Goal: Check status: Check status

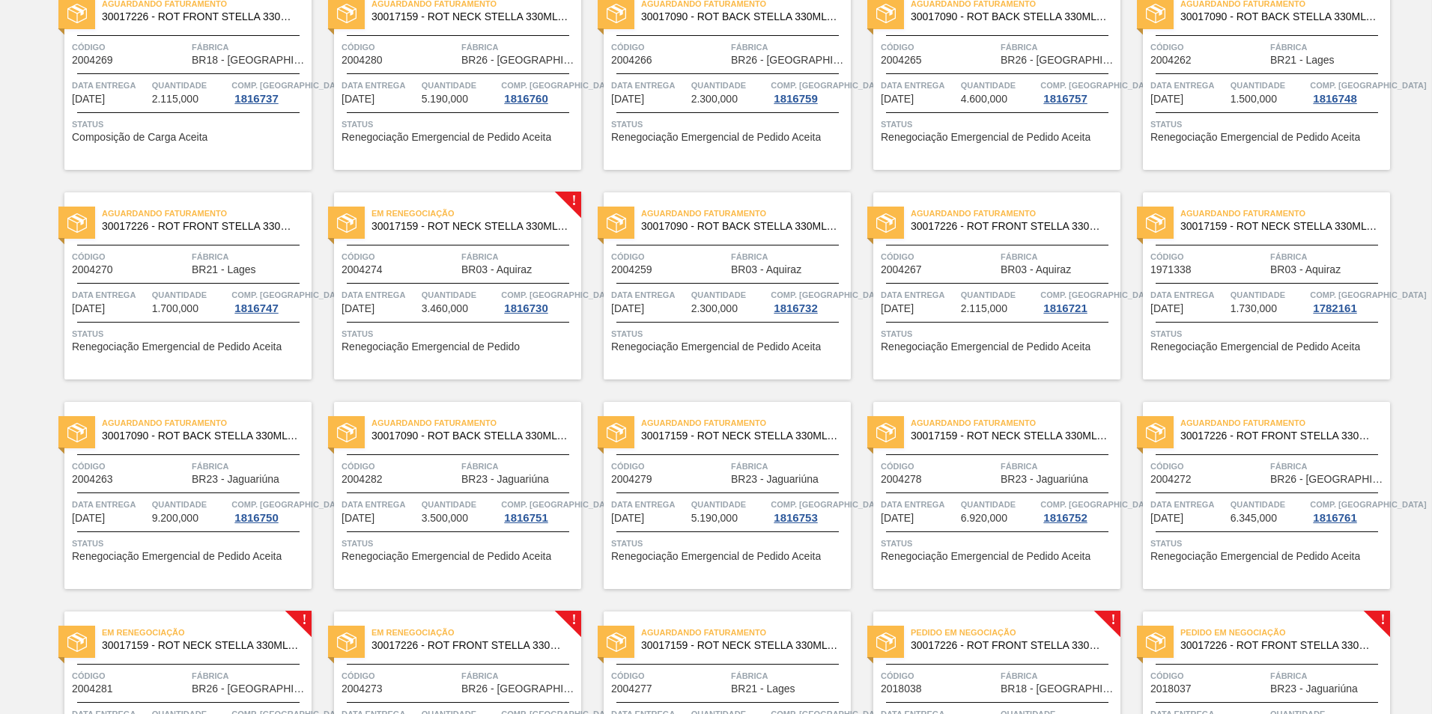
scroll to position [374, 0]
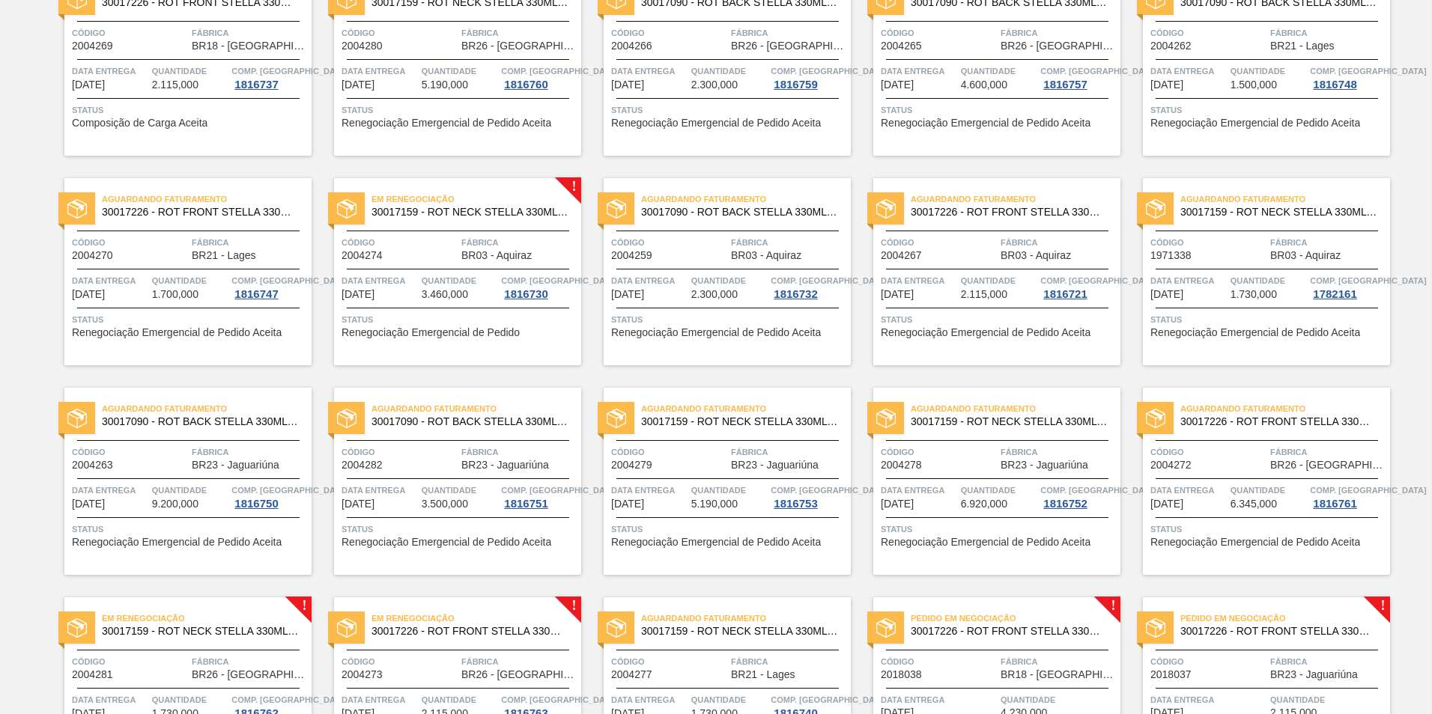
click at [390, 279] on span "Data entrega" at bounding box center [379, 280] width 76 height 15
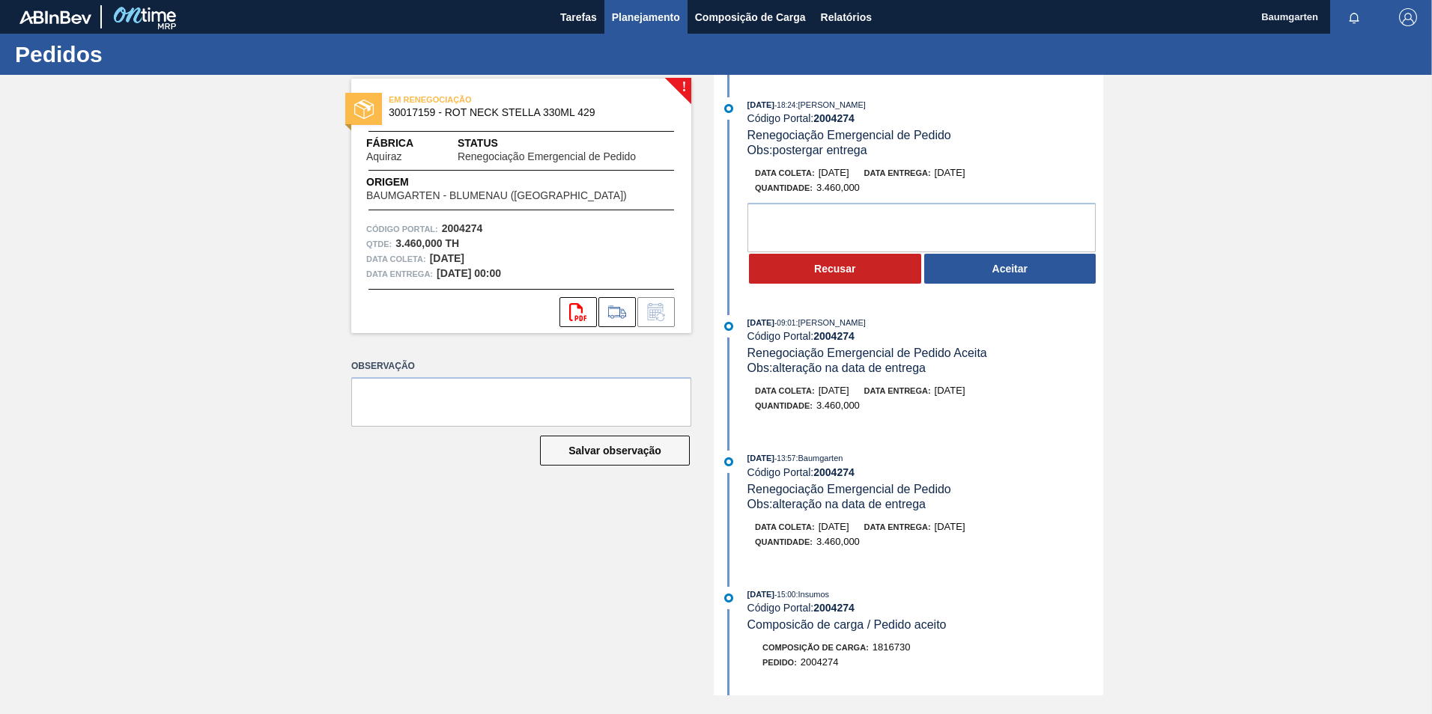
click at [655, 20] on span "Planejamento" at bounding box center [646, 17] width 68 height 18
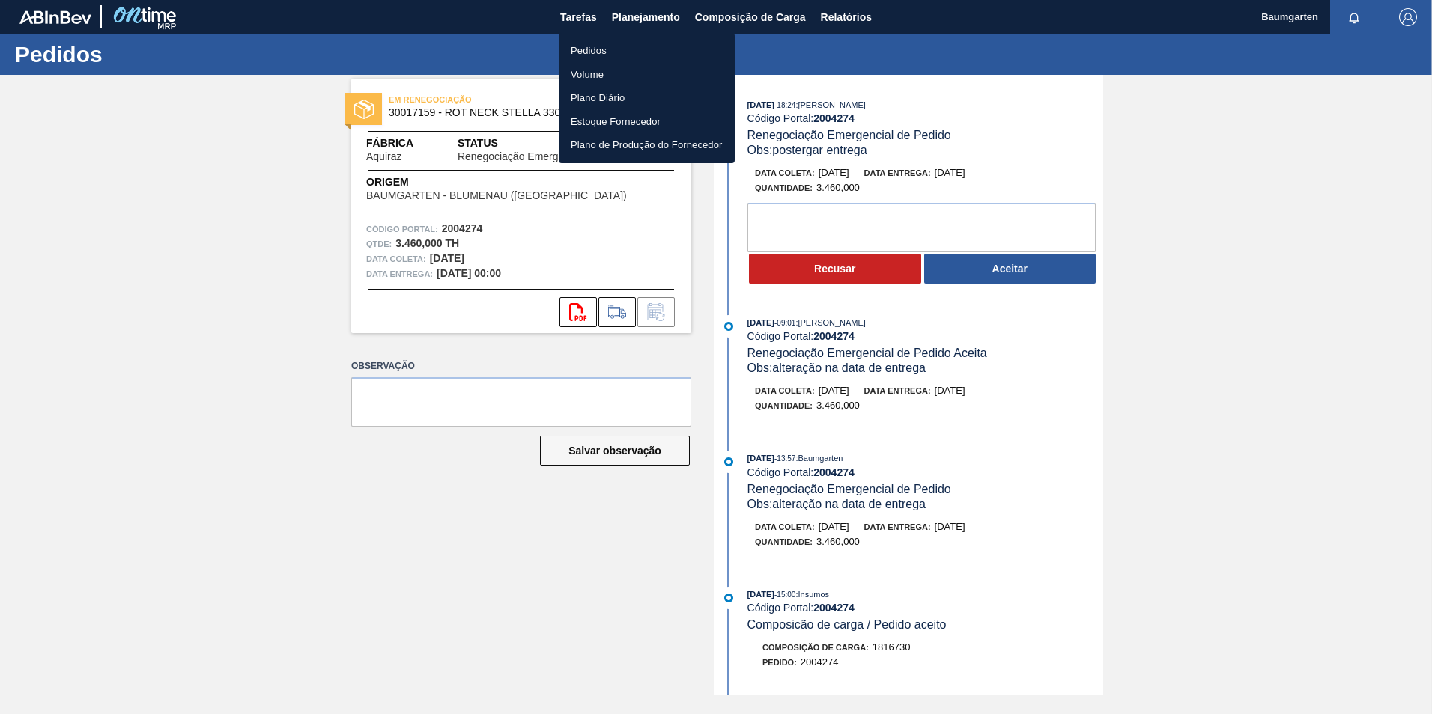
click at [600, 47] on li "Pedidos" at bounding box center [647, 51] width 176 height 24
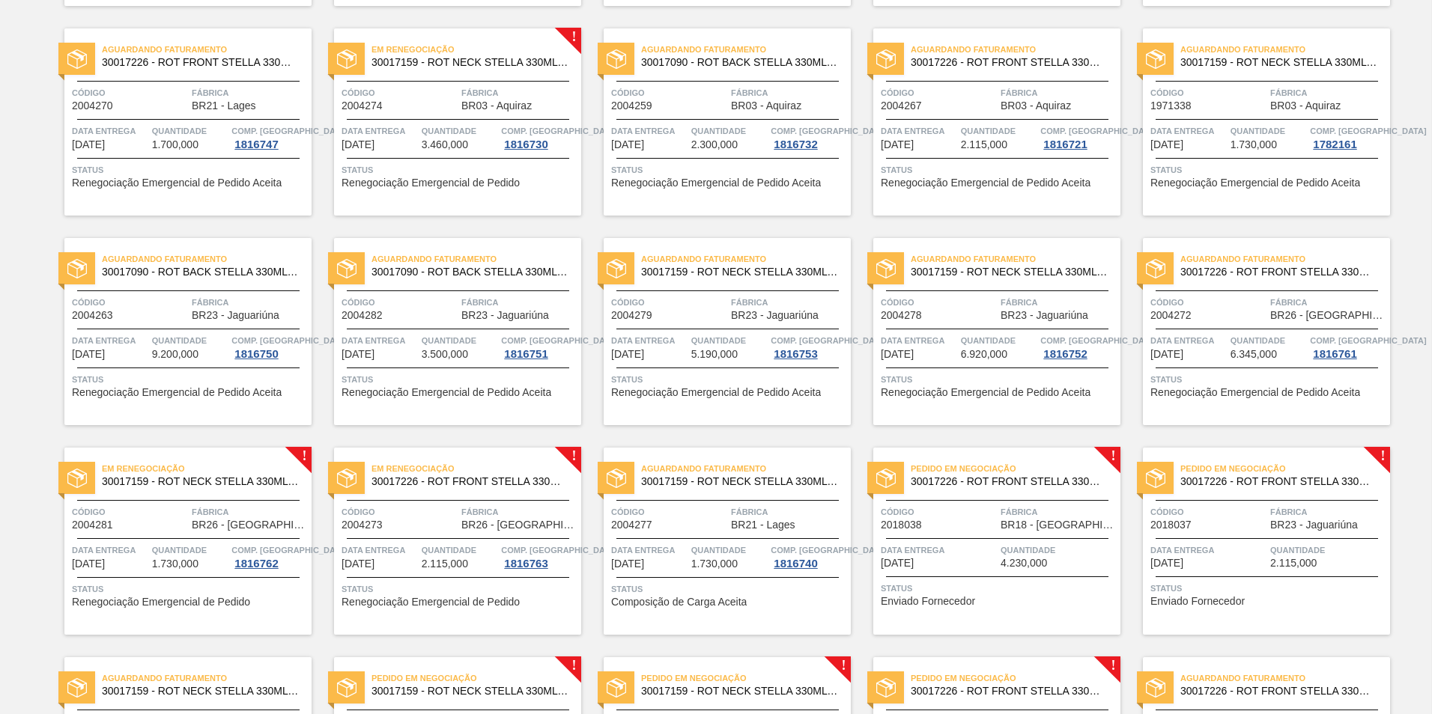
scroll to position [599, 0]
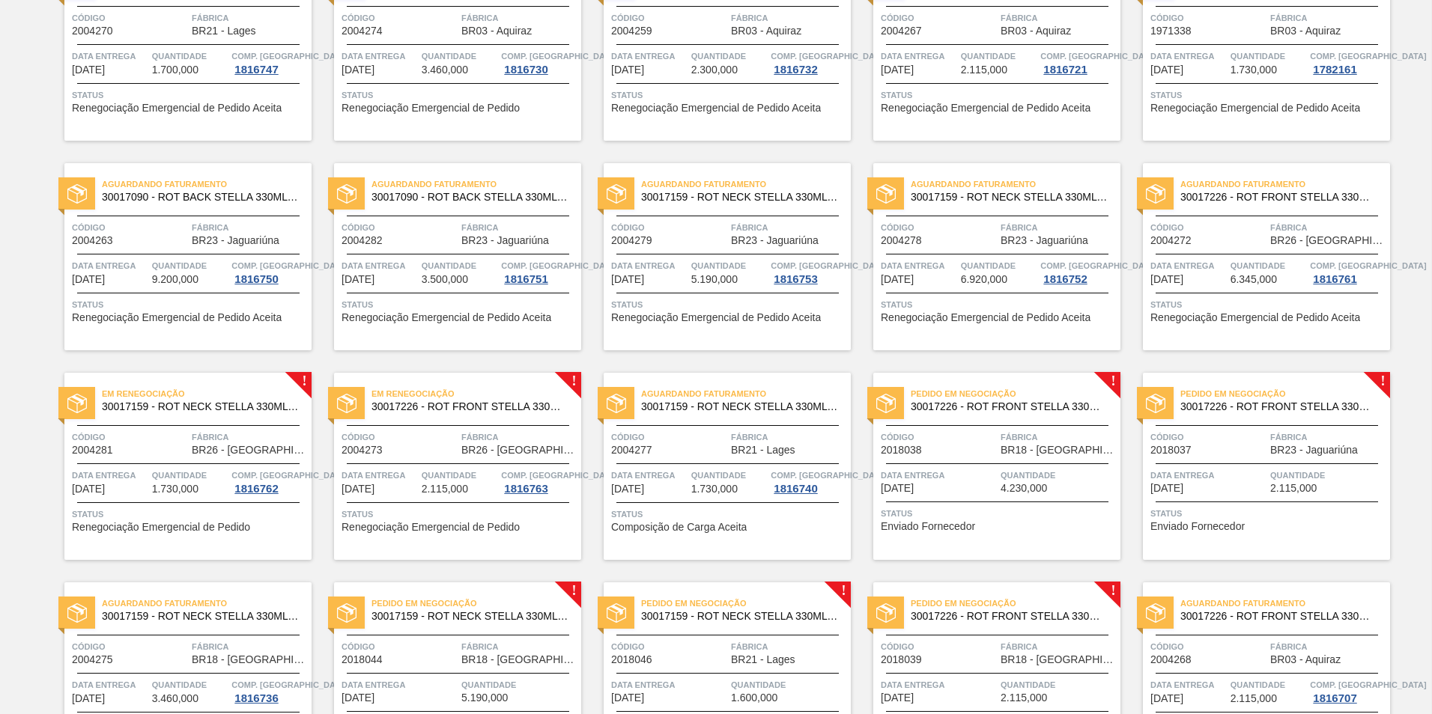
click at [109, 447] on span "2004281" at bounding box center [92, 450] width 41 height 11
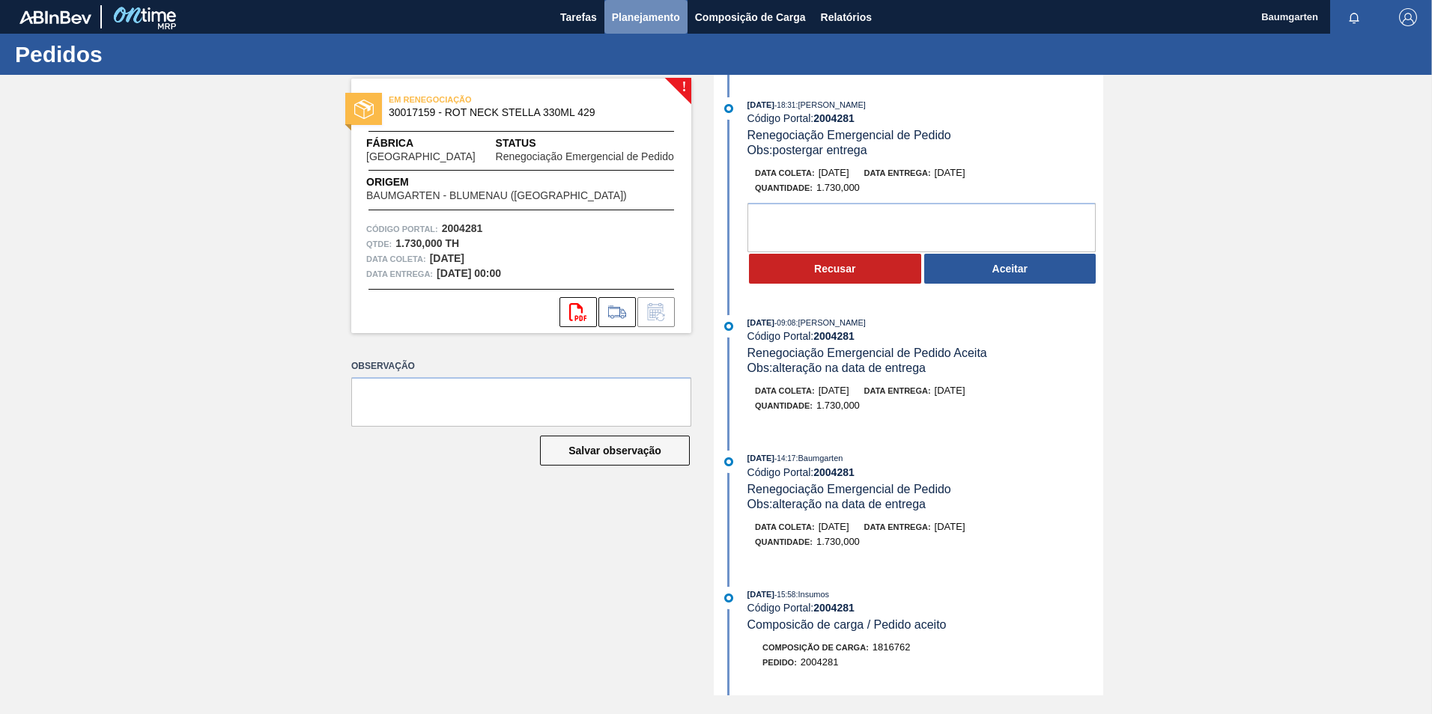
click at [646, 19] on span "Planejamento" at bounding box center [646, 17] width 68 height 18
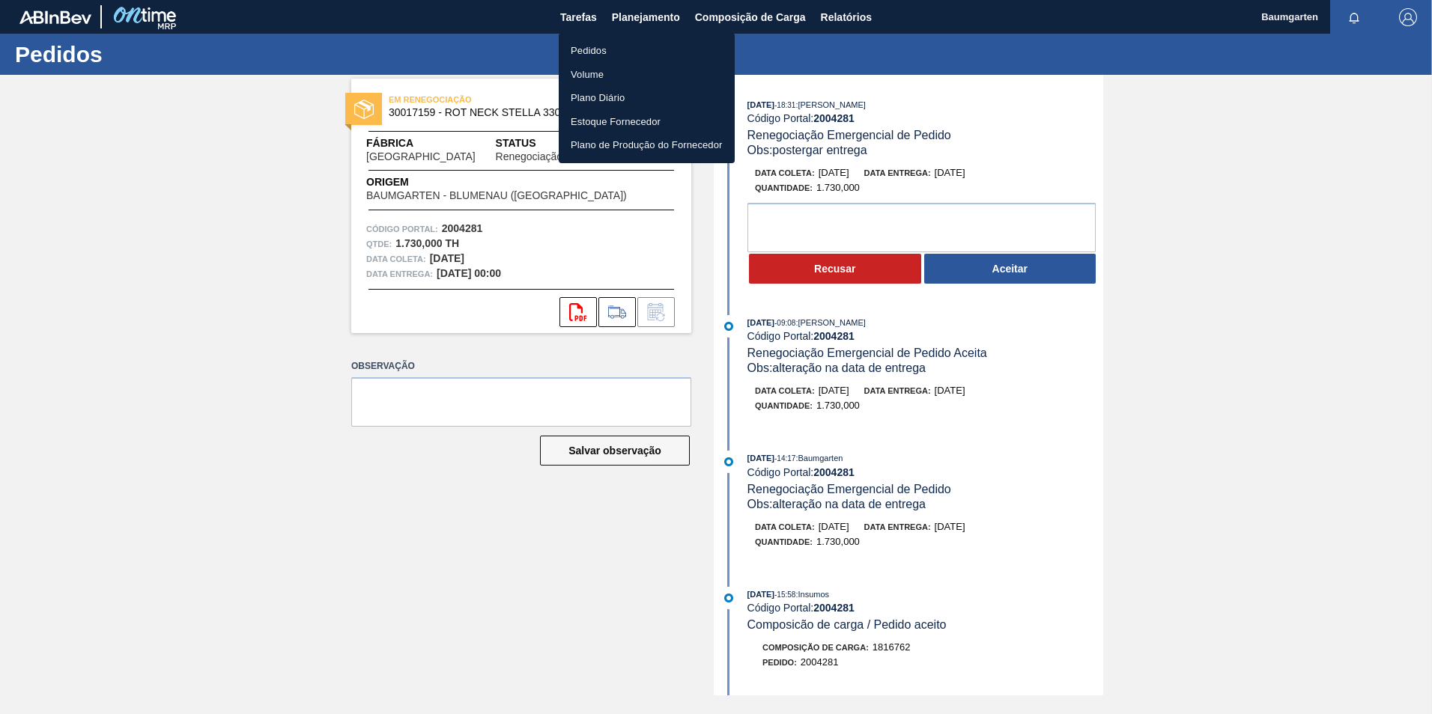
click at [586, 47] on li "Pedidos" at bounding box center [647, 51] width 176 height 24
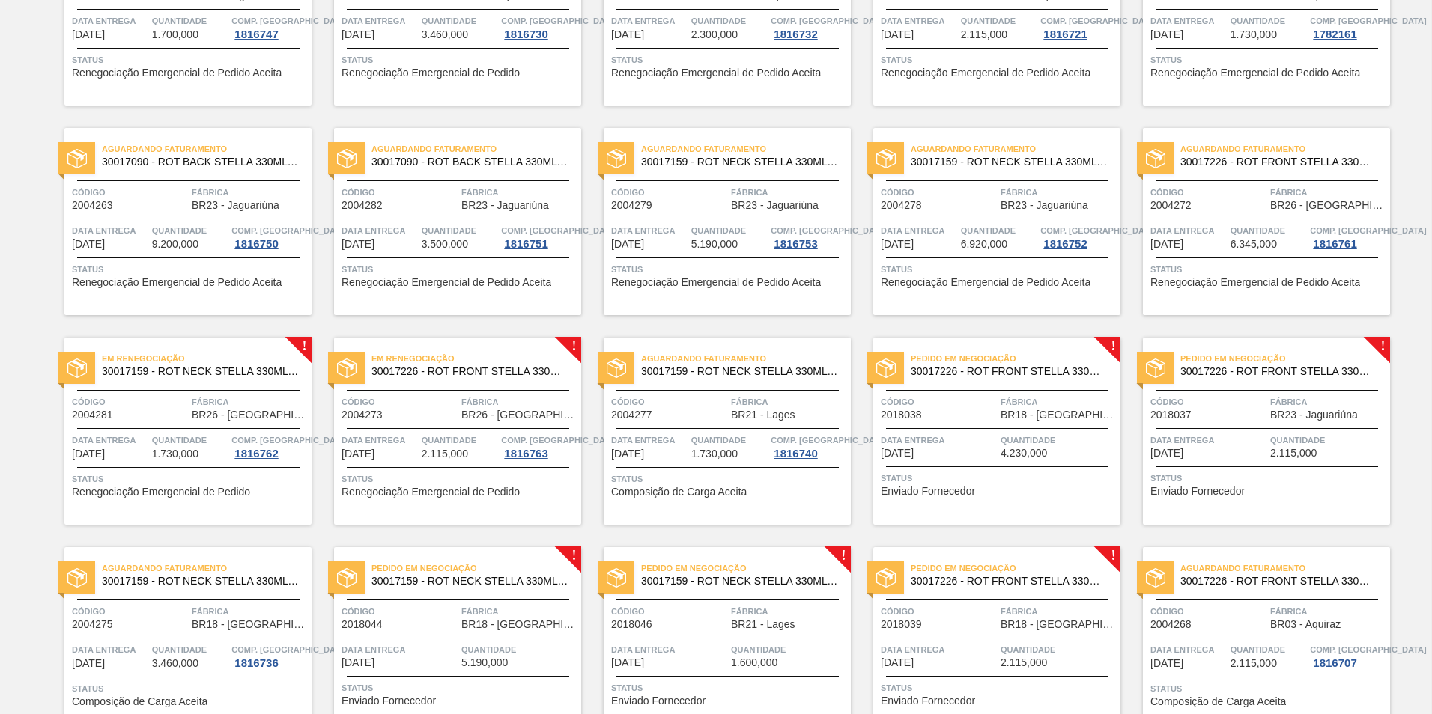
scroll to position [674, 0]
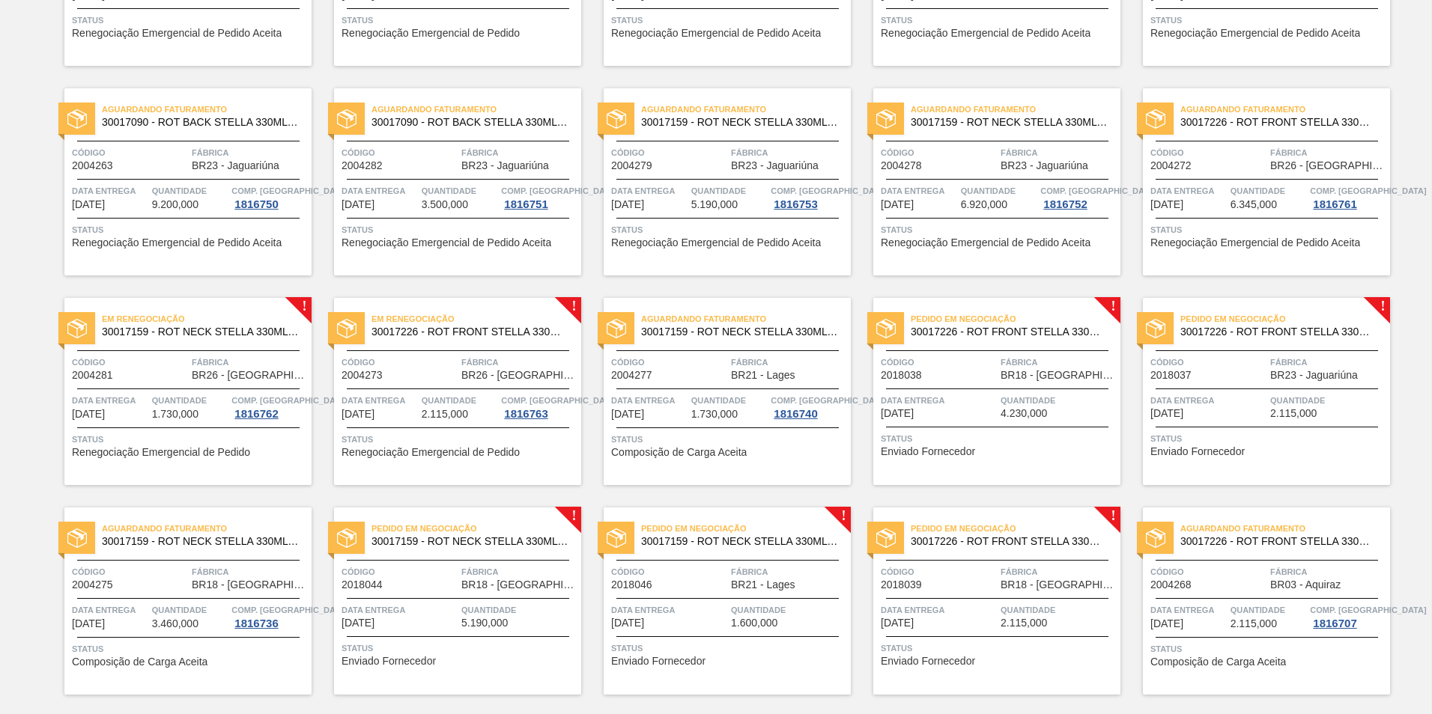
click at [447, 327] on span "30017226 - ROT FRONT STELLA 330ML PM20 429" at bounding box center [470, 331] width 198 height 11
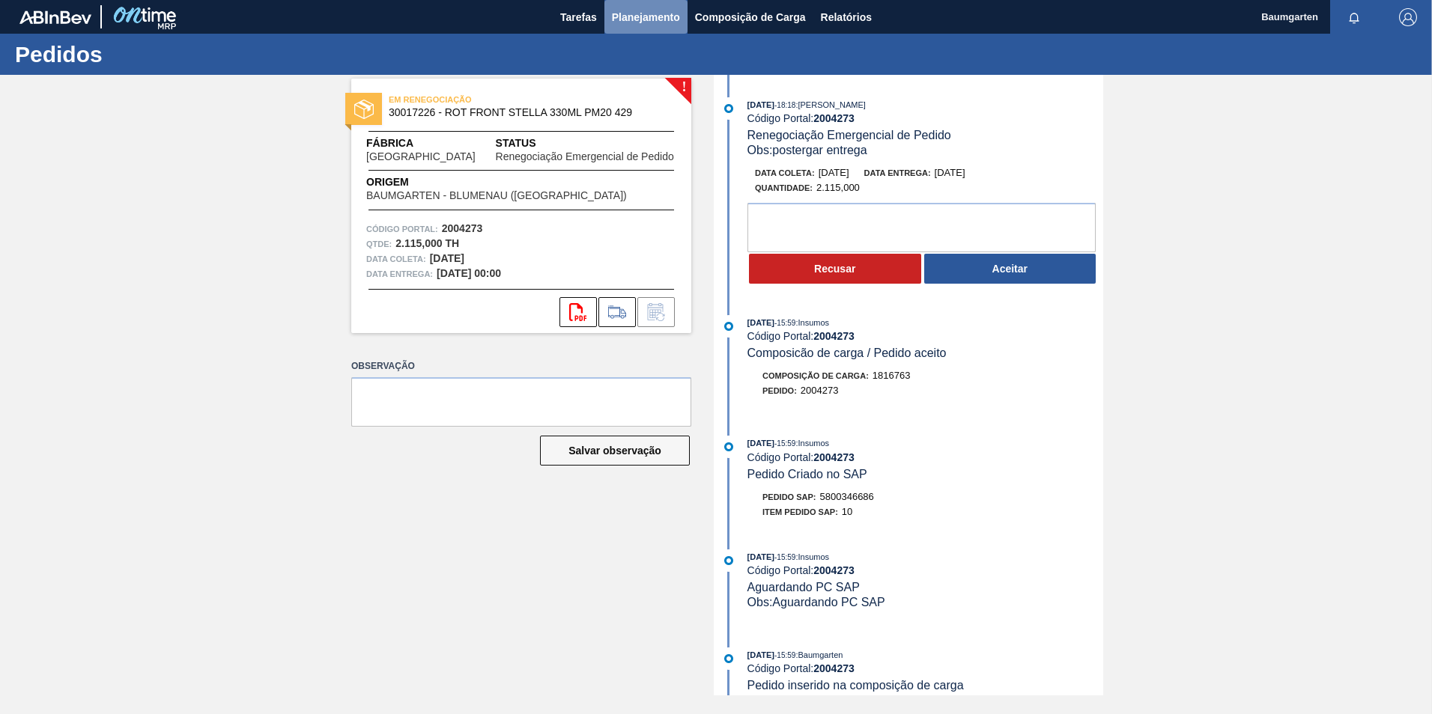
click at [623, 10] on span "Planejamento" at bounding box center [646, 17] width 68 height 18
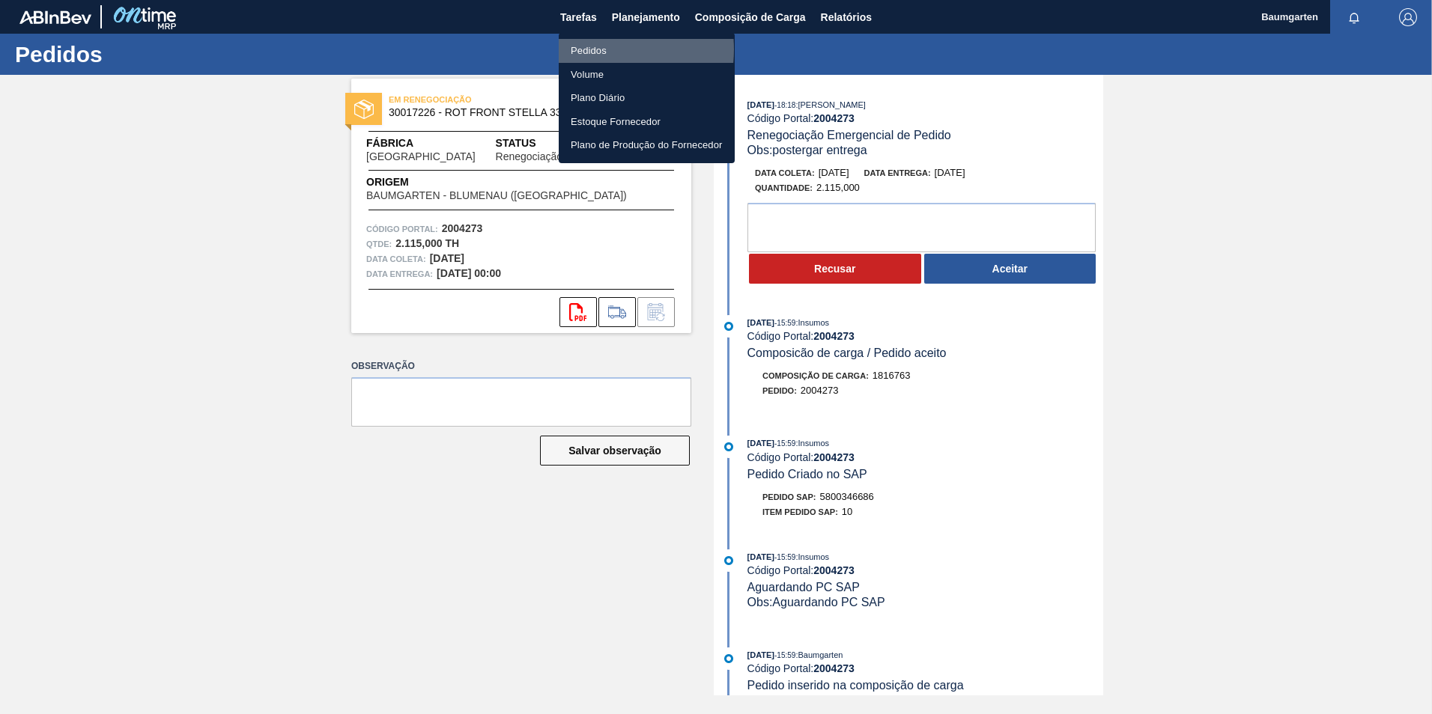
click at [590, 49] on li "Pedidos" at bounding box center [647, 51] width 176 height 24
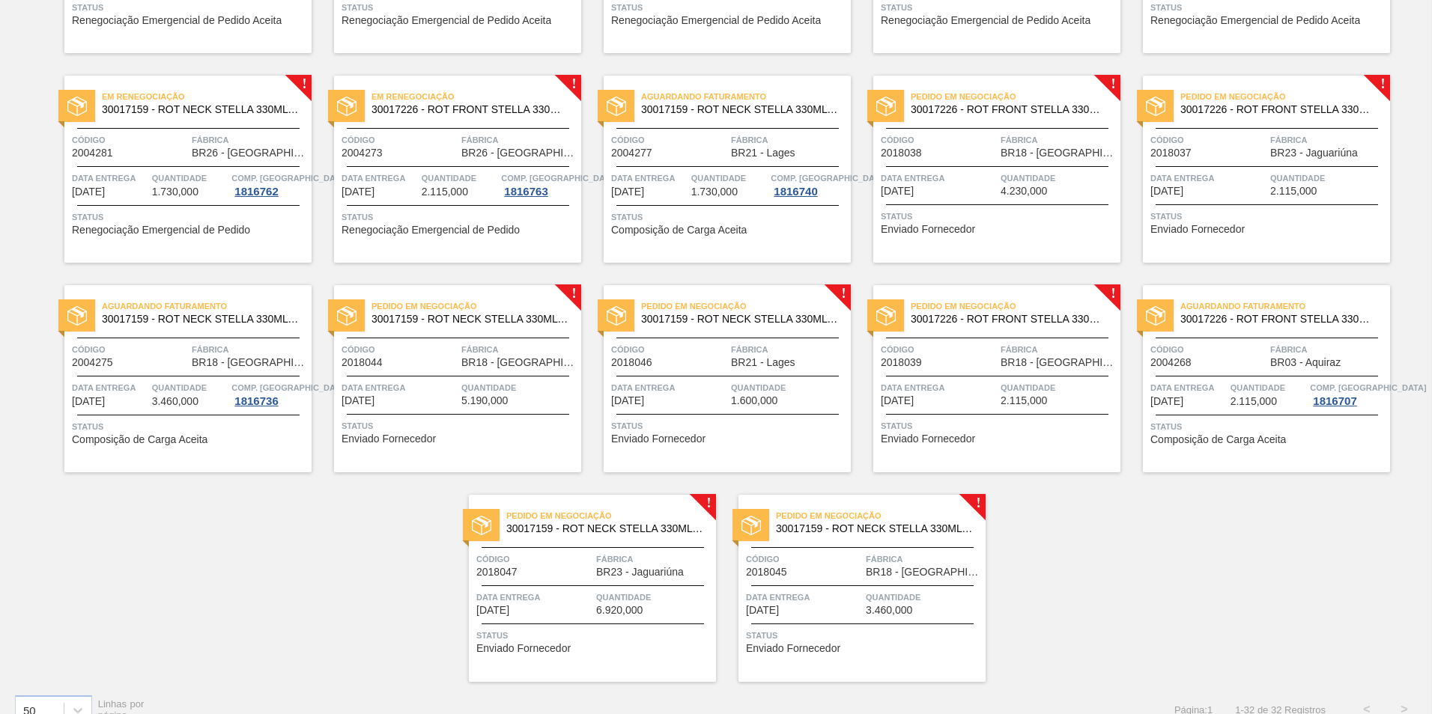
scroll to position [919, 0]
